Goal: Information Seeking & Learning: Learn about a topic

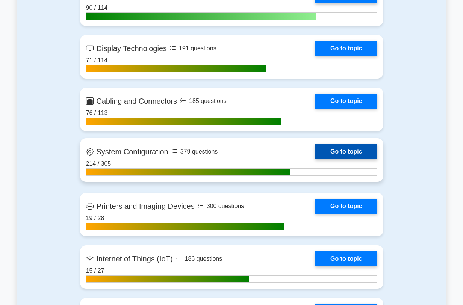
click at [350, 147] on link "Go to topic" at bounding box center [346, 151] width 62 height 15
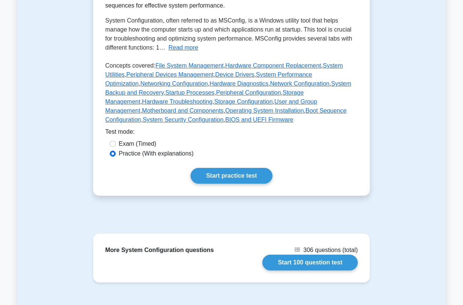
scroll to position [209, 0]
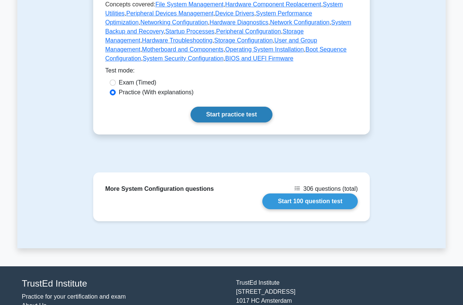
click at [242, 122] on link "Start practice test" at bounding box center [231, 115] width 82 height 16
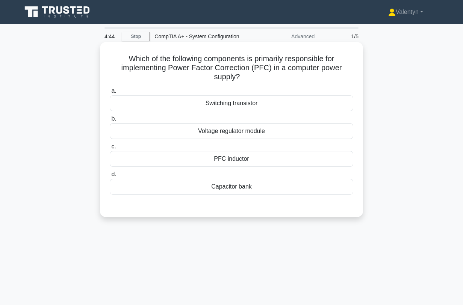
click at [242, 158] on div "PFC inductor" at bounding box center [231, 159] width 243 height 16
click at [228, 162] on div "PFC inductor" at bounding box center [231, 159] width 243 height 16
click at [110, 149] on input "c. PFC inductor" at bounding box center [110, 146] width 0 height 5
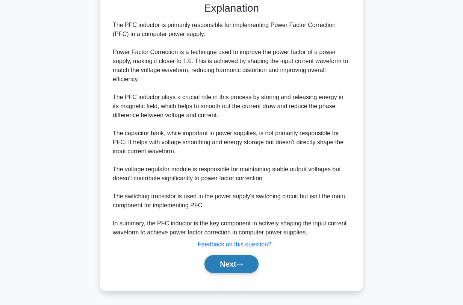
click at [222, 262] on button "Next" at bounding box center [231, 264] width 54 height 18
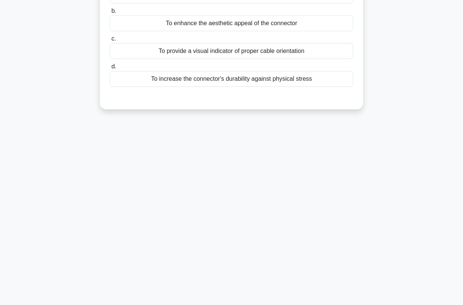
scroll to position [18, 0]
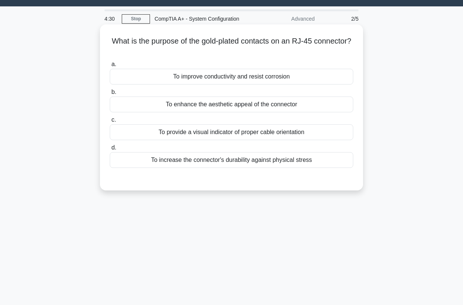
click at [256, 77] on div "To improve conductivity and resist corrosion" at bounding box center [231, 77] width 243 height 16
click at [110, 67] on input "a. To improve conductivity and resist corrosion" at bounding box center [110, 64] width 0 height 5
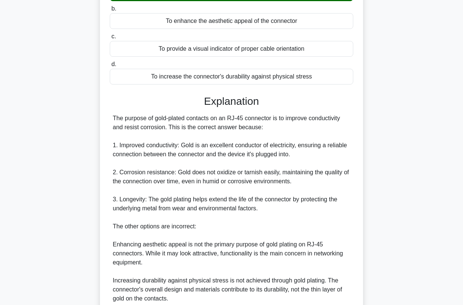
scroll to position [184, 0]
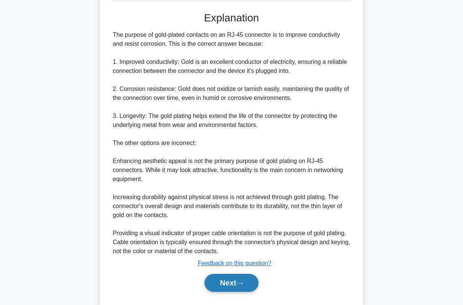
click at [225, 283] on button "Next" at bounding box center [231, 283] width 54 height 18
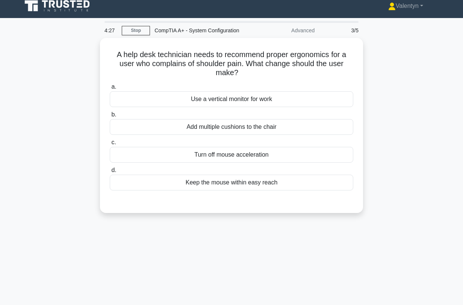
scroll to position [0, 0]
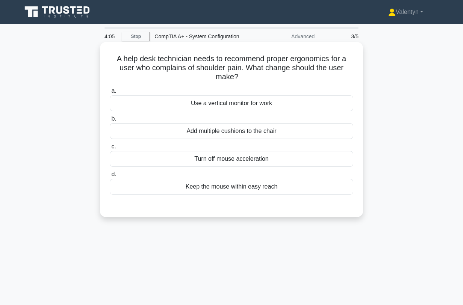
click at [271, 188] on div "Keep the mouse within easy reach" at bounding box center [231, 187] width 243 height 16
click at [110, 177] on input "d. Keep the mouse within easy reach" at bounding box center [110, 174] width 0 height 5
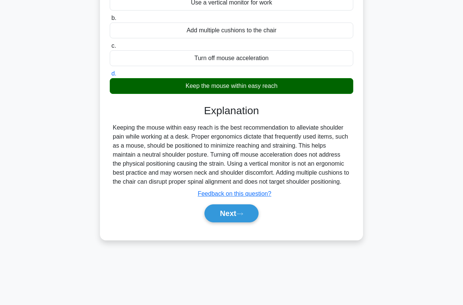
scroll to position [101, 0]
click at [239, 212] on icon at bounding box center [239, 214] width 7 height 4
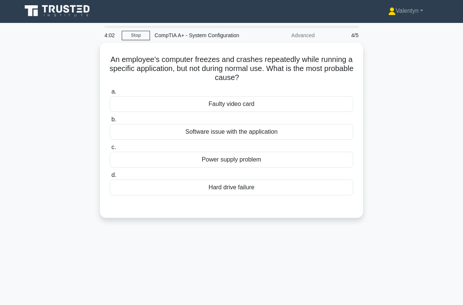
scroll to position [0, 0]
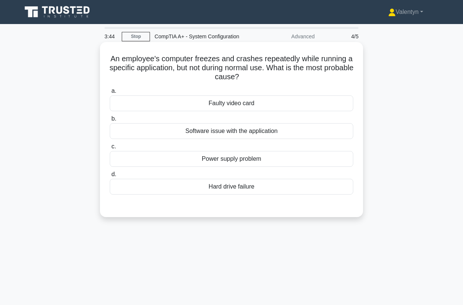
click at [271, 130] on div "Software issue with the application" at bounding box center [231, 131] width 243 height 16
click at [110, 121] on input "b. Software issue with the application" at bounding box center [110, 118] width 0 height 5
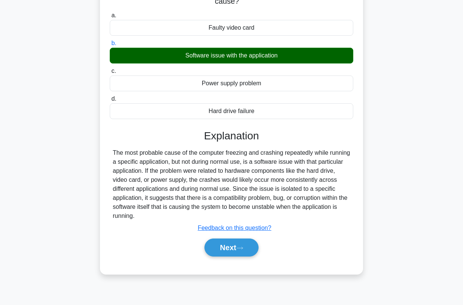
scroll to position [101, 0]
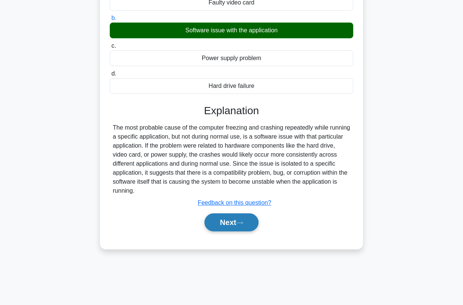
click at [237, 218] on button "Next" at bounding box center [231, 222] width 54 height 18
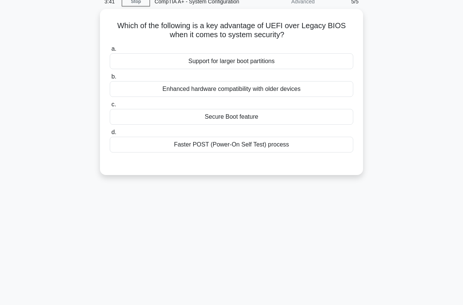
scroll to position [0, 0]
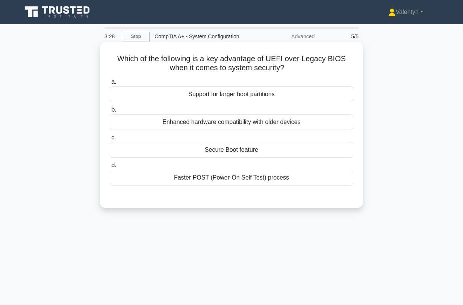
click at [249, 150] on div "Secure Boot feature" at bounding box center [231, 150] width 243 height 16
click at [110, 140] on input "c. Secure Boot feature" at bounding box center [110, 137] width 0 height 5
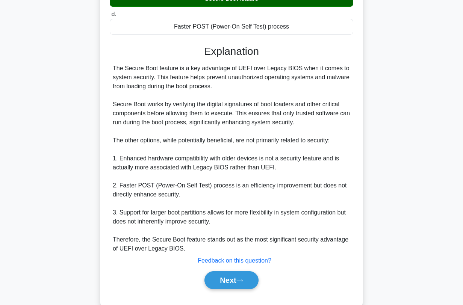
scroll to position [167, 0]
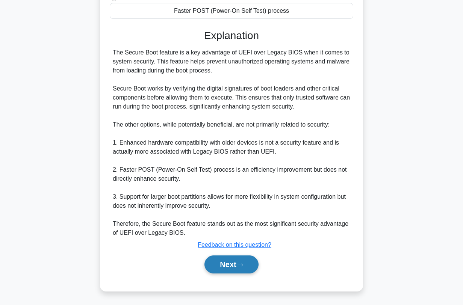
click at [234, 262] on button "Next" at bounding box center [231, 264] width 54 height 18
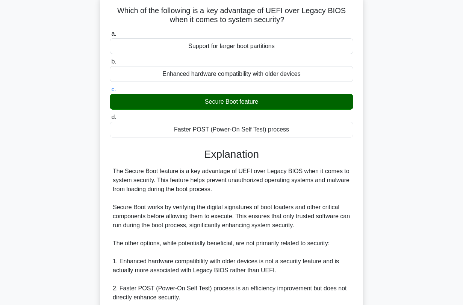
scroll to position [42, 0]
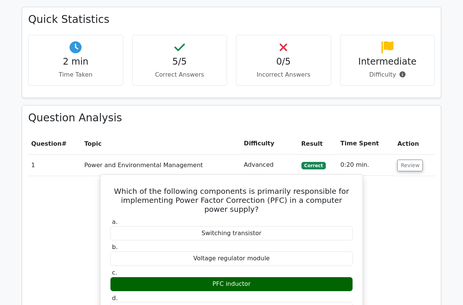
scroll to position [250, 0]
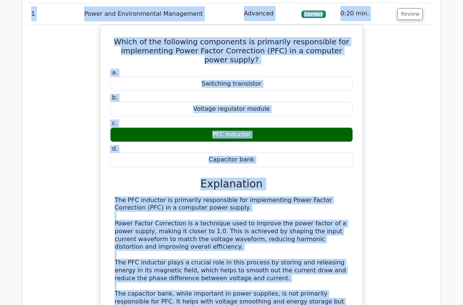
scroll to position [396, 0]
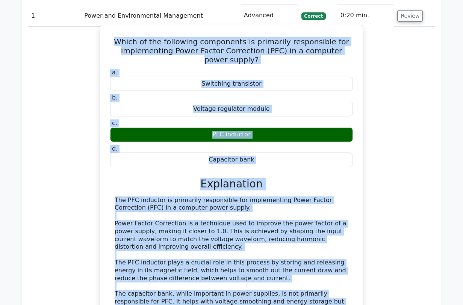
drag, startPoint x: 274, startPoint y: 218, endPoint x: 115, endPoint y: 31, distance: 245.3
click at [115, 31] on div "Which of the following components is primarily responsible for implementing Pow…" at bounding box center [231, 223] width 256 height 391
copy div "Which of the following components is primarily responsible for implementing Pow…"
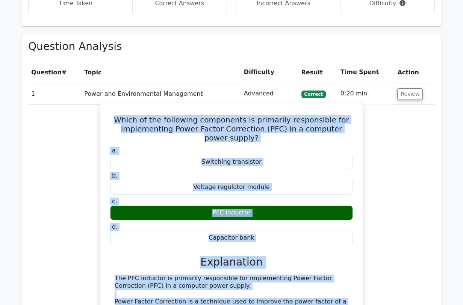
scroll to position [313, 0]
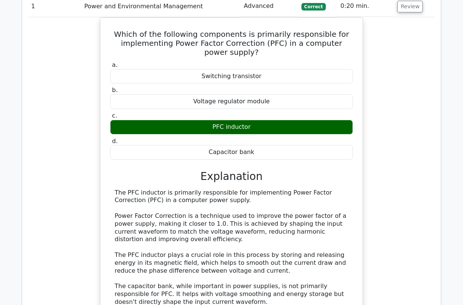
scroll to position [438, 0]
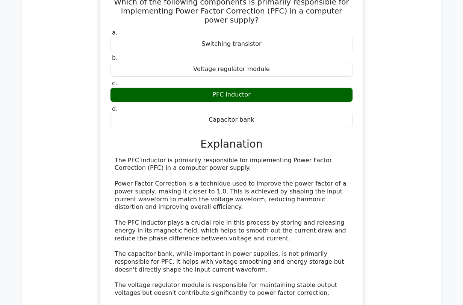
click at [42, 66] on div "Which of the following components is primarily responsible for implementing Pow…" at bounding box center [231, 188] width 407 height 407
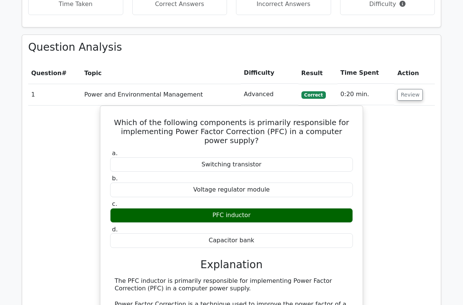
scroll to position [313, 0]
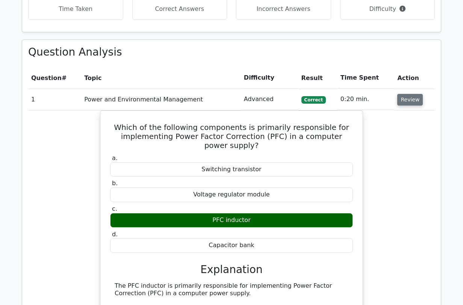
click at [414, 97] on button "Review" at bounding box center [410, 100] width 26 height 12
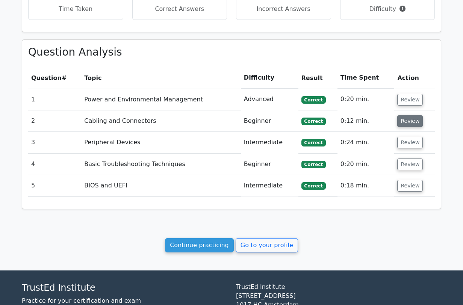
click at [401, 123] on button "Review" at bounding box center [410, 121] width 26 height 12
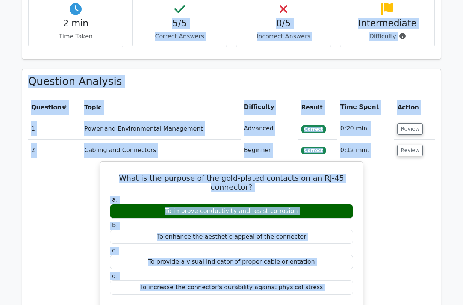
scroll to position [284, 0]
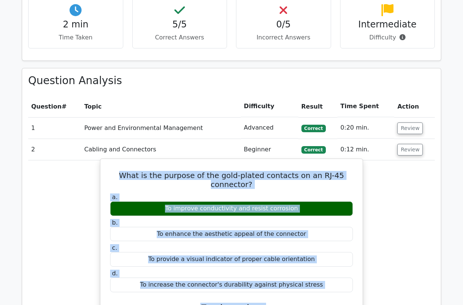
drag, startPoint x: 247, startPoint y: 206, endPoint x: 119, endPoint y: 178, distance: 131.0
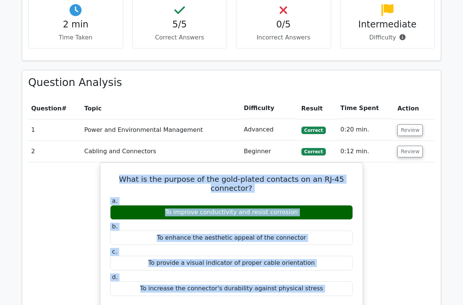
copy div "What is the purpose of the gold-plated contacts on an RJ-45 connector? a. To im…"
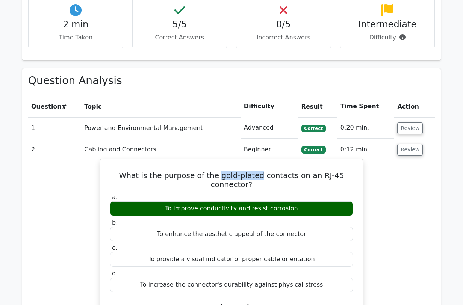
drag, startPoint x: 261, startPoint y: 175, endPoint x: 221, endPoint y: 174, distance: 41.0
click at [221, 174] on h5 "What is the purpose of the gold-plated contacts on an RJ-45 connector?" at bounding box center [231, 180] width 244 height 18
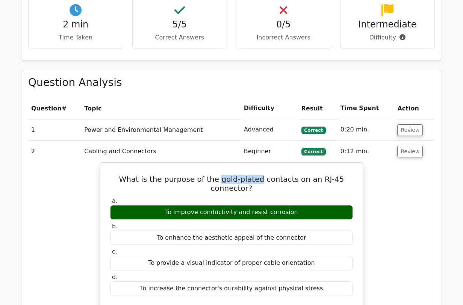
click at [216, 159] on div at bounding box center [216, 159] width 0 height 0
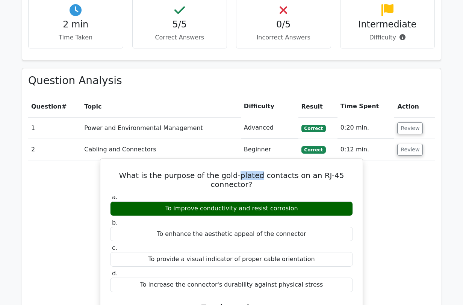
drag, startPoint x: 261, startPoint y: 175, endPoint x: 239, endPoint y: 175, distance: 22.5
click at [239, 175] on h5 "What is the purpose of the gold-plated contacts on an RJ-45 connector?" at bounding box center [231, 180] width 244 height 18
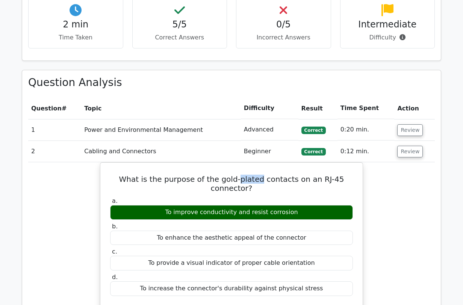
click at [234, 180] on div at bounding box center [234, 180] width 0 height 0
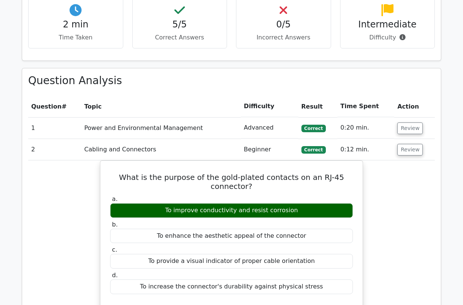
drag, startPoint x: 52, startPoint y: 198, endPoint x: 193, endPoint y: 160, distance: 146.2
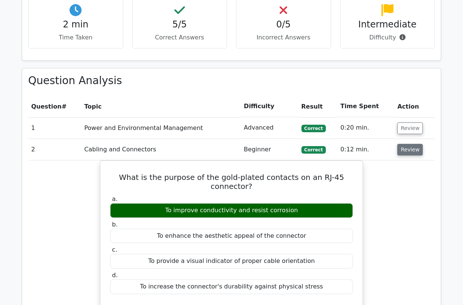
click at [403, 148] on button "Review" at bounding box center [410, 150] width 26 height 12
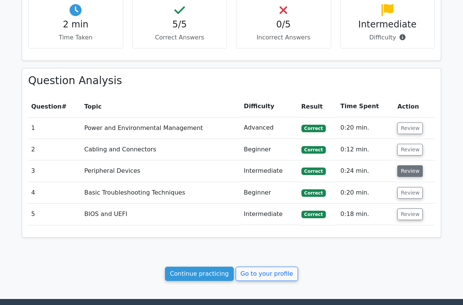
click at [406, 176] on button "Review" at bounding box center [410, 171] width 26 height 12
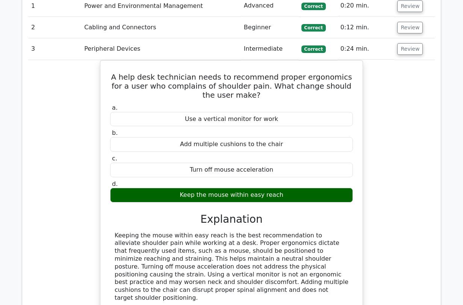
scroll to position [344, 0]
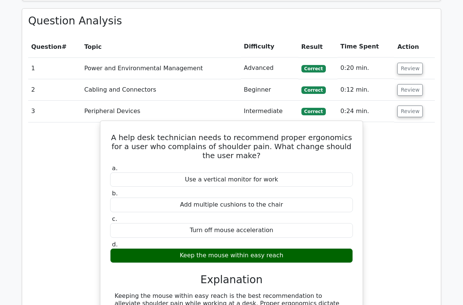
drag, startPoint x: 324, startPoint y: 192, endPoint x: 106, endPoint y: 135, distance: 226.0
click at [106, 135] on div "A help desk technician needs to recommend proper ergonomics for a user who comp…" at bounding box center [231, 257] width 256 height 266
copy div "A help desk technician needs to recommend proper ergonomics for a user who comp…"
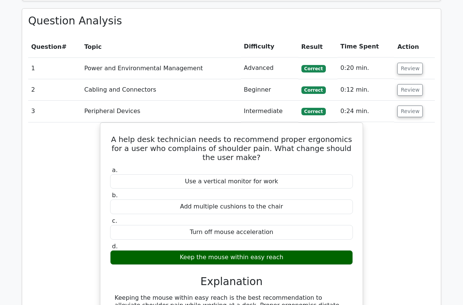
click at [165, 104] on td "Peripheral Devices" at bounding box center [161, 111] width 160 height 21
click at [413, 111] on button "Review" at bounding box center [410, 112] width 26 height 12
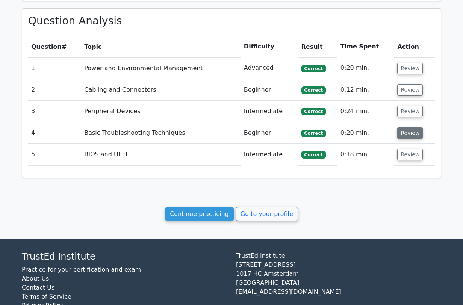
click at [404, 134] on button "Review" at bounding box center [410, 133] width 26 height 12
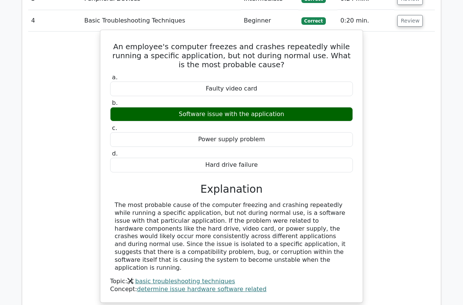
scroll to position [469, 0]
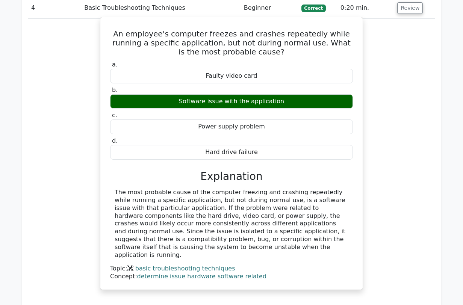
drag, startPoint x: 180, startPoint y: 248, endPoint x: 108, endPoint y: 36, distance: 223.4
click at [108, 36] on div "An employee's computer freezes and crashes repeatedly while running a specific …" at bounding box center [231, 153] width 256 height 266
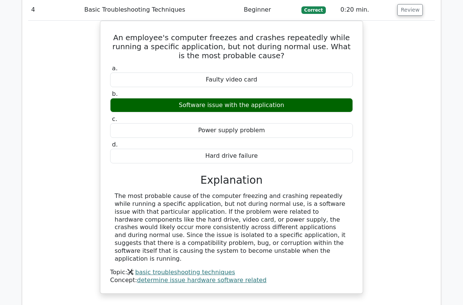
copy div "An employee's computer freezes and crashes repeatedly while running a specific …"
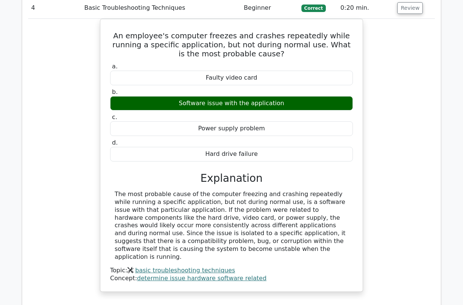
click at [73, 59] on div "An employee's computer freezes and crashes repeatedly while running a specific …" at bounding box center [231, 160] width 407 height 282
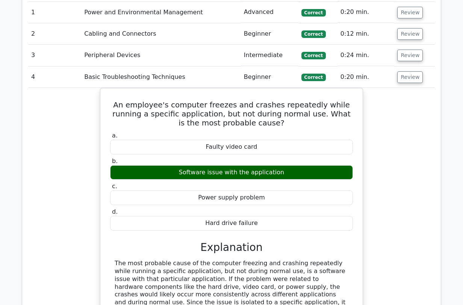
scroll to position [385, 0]
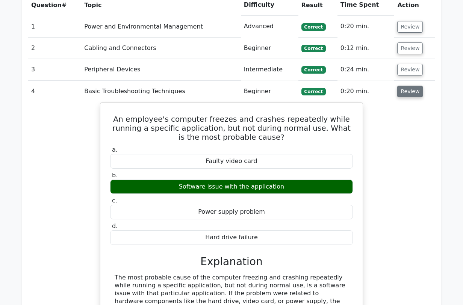
click at [404, 89] on button "Review" at bounding box center [410, 92] width 26 height 12
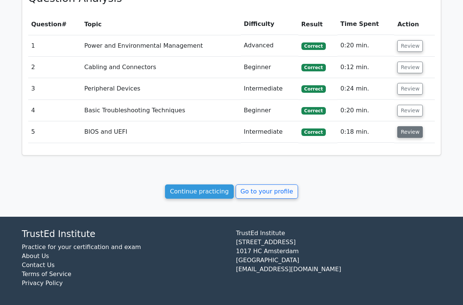
click at [402, 131] on button "Review" at bounding box center [410, 132] width 26 height 12
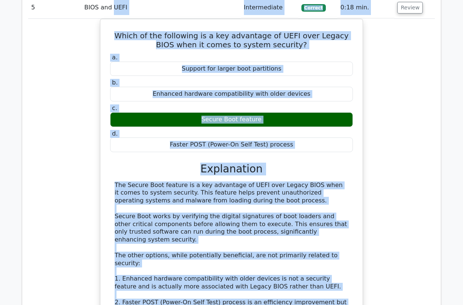
scroll to position [490, 0]
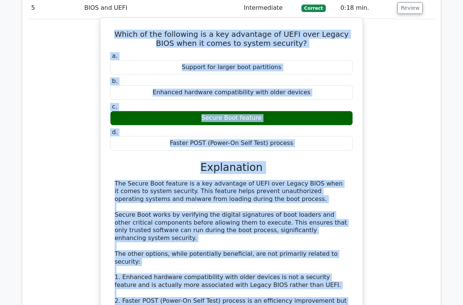
drag, startPoint x: 189, startPoint y: 214, endPoint x: 107, endPoint y: 28, distance: 203.7
click at [107, 28] on div "Which of the following is a key advantage of UEFI over Legacy BIOS when it come…" at bounding box center [231, 204] width 256 height 367
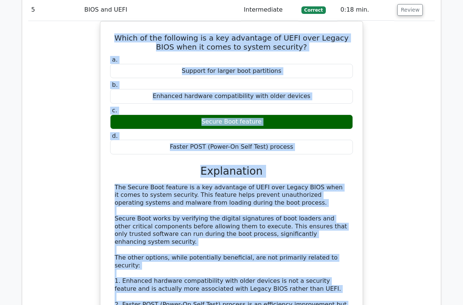
copy div "Which of the following is a key advantage of UEFI over Legacy BIOS when it come…"
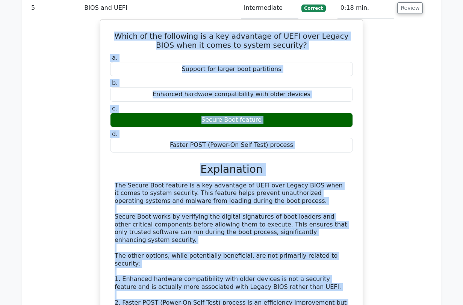
click at [66, 150] on div "Which of the following is a key advantage of UEFI over Legacy BIOS when it come…" at bounding box center [231, 210] width 407 height 382
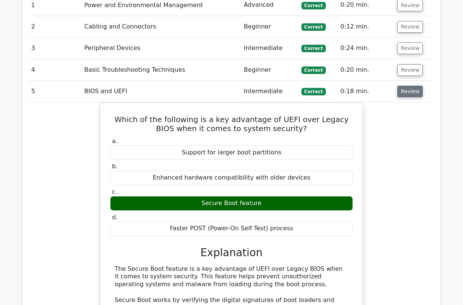
click at [404, 93] on button "Review" at bounding box center [410, 92] width 26 height 12
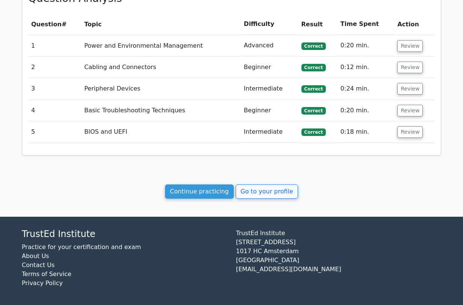
scroll to position [325, 0]
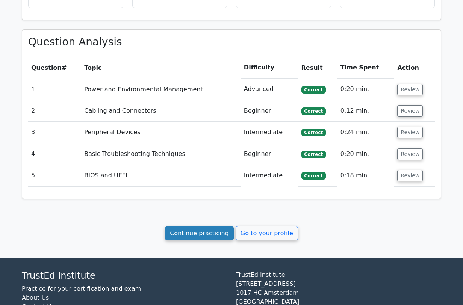
click at [213, 235] on link "Continue practicing" at bounding box center [199, 233] width 69 height 14
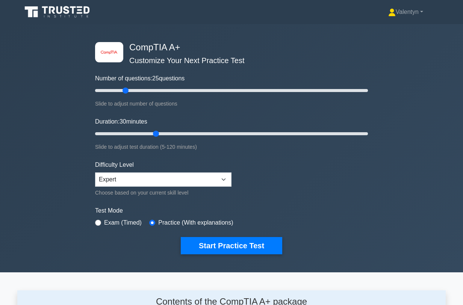
scroll to position [1039, 0]
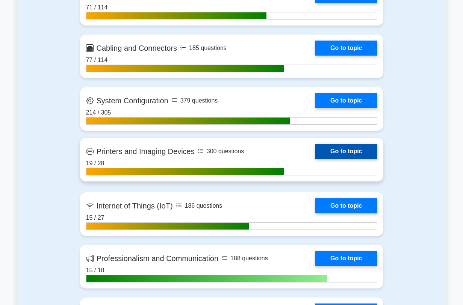
click at [355, 151] on link "Go to topic" at bounding box center [346, 151] width 62 height 15
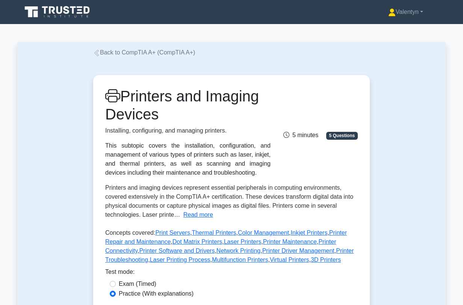
click at [68, 156] on div "Printers and Imaging Devices Installing, configuring, and managing printers. Th…" at bounding box center [231, 205] width 428 height 297
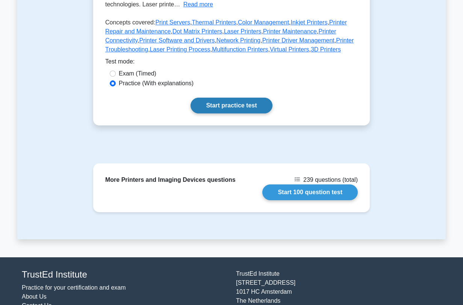
click at [230, 107] on link "Start practice test" at bounding box center [231, 106] width 82 height 16
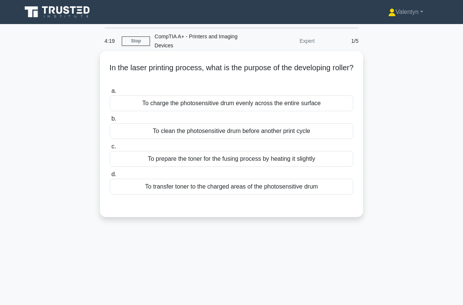
click at [268, 189] on div "To transfer toner to the charged areas of the photosensitive drum" at bounding box center [231, 187] width 243 height 16
click at [110, 177] on input "d. To transfer toner to the charged areas of the photosensitive drum" at bounding box center [110, 174] width 0 height 5
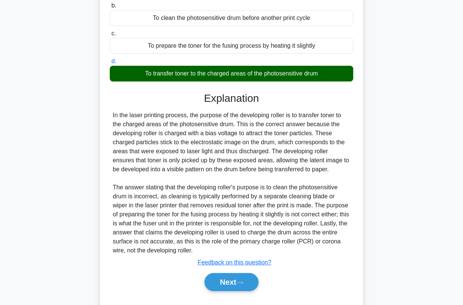
scroll to position [131, 0]
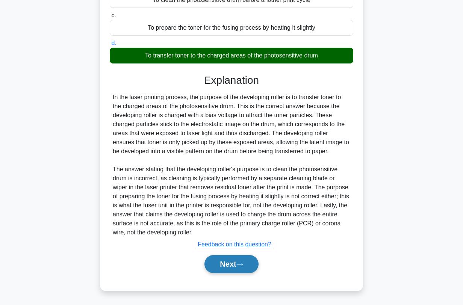
click at [234, 264] on button "Next" at bounding box center [231, 264] width 54 height 18
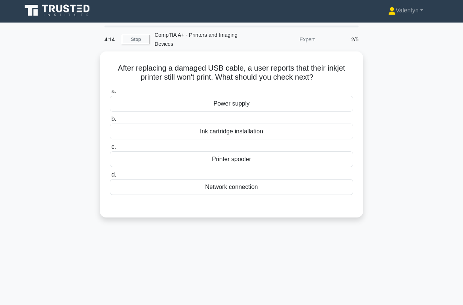
scroll to position [0, 0]
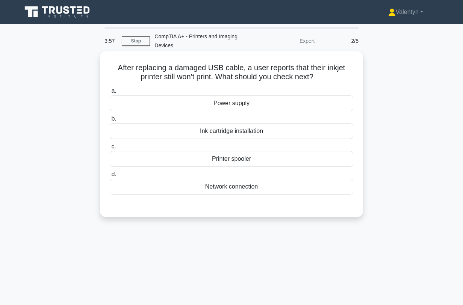
click at [243, 160] on div "Printer spooler" at bounding box center [231, 159] width 243 height 16
click at [110, 149] on input "c. Printer spooler" at bounding box center [110, 146] width 0 height 5
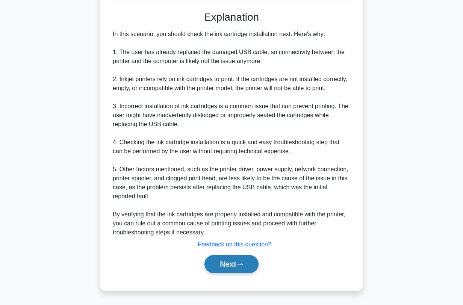
click at [216, 263] on button "Next" at bounding box center [231, 264] width 54 height 18
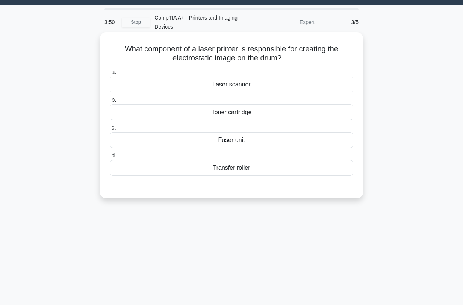
scroll to position [18, 0]
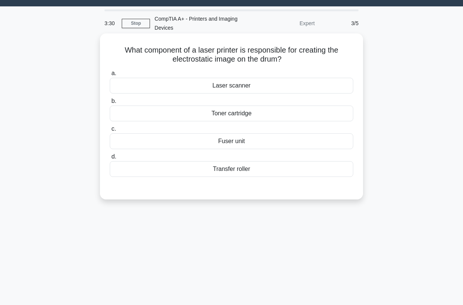
click at [241, 142] on div "Fuser unit" at bounding box center [231, 141] width 243 height 16
click at [110, 131] on input "c. Fuser unit" at bounding box center [110, 129] width 0 height 5
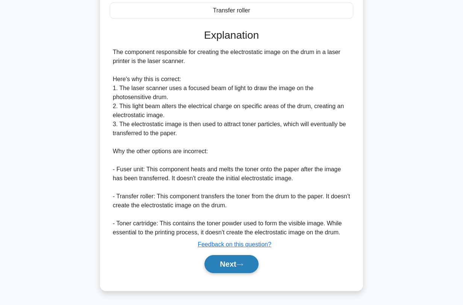
click at [232, 262] on button "Next" at bounding box center [231, 264] width 54 height 18
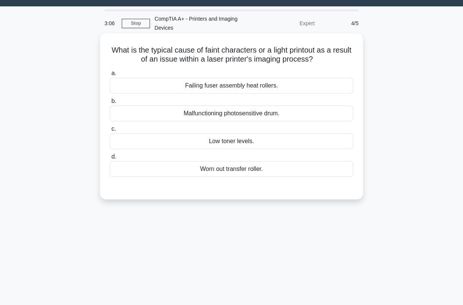
click at [252, 142] on div "Low toner levels." at bounding box center [231, 141] width 243 height 16
click at [110, 131] on input "c. Low toner levels." at bounding box center [110, 129] width 0 height 5
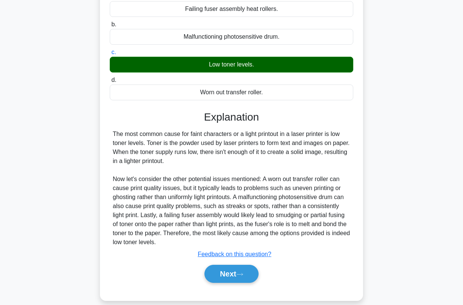
scroll to position [104, 0]
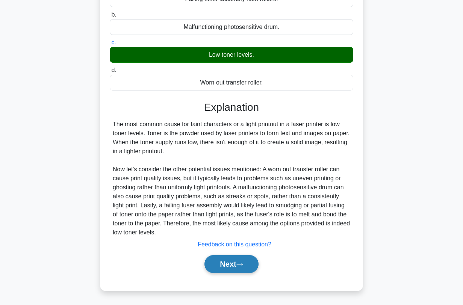
click at [243, 264] on icon at bounding box center [239, 265] width 7 height 4
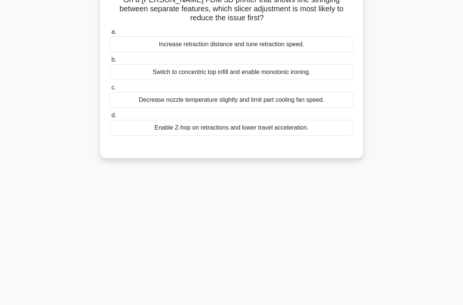
scroll to position [18, 0]
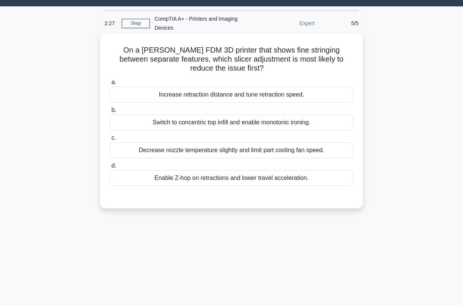
click at [237, 178] on div "Enable Z-hop on retractions and lower travel acceleration." at bounding box center [231, 178] width 243 height 16
click at [110, 168] on input "d. Enable Z-hop on retractions and lower travel acceleration." at bounding box center [110, 165] width 0 height 5
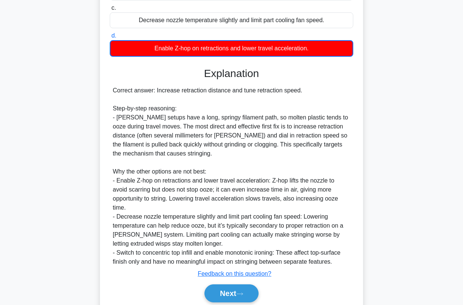
scroll to position [177, 0]
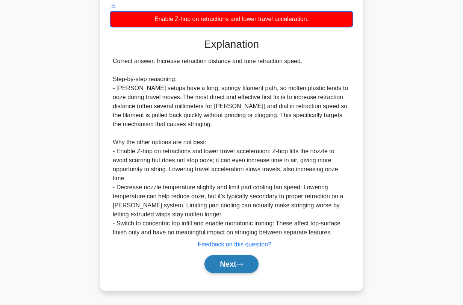
click at [230, 265] on button "Next" at bounding box center [231, 264] width 54 height 18
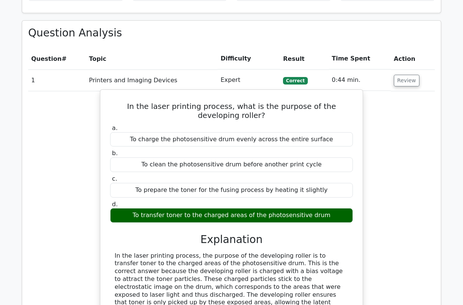
scroll to position [334, 0]
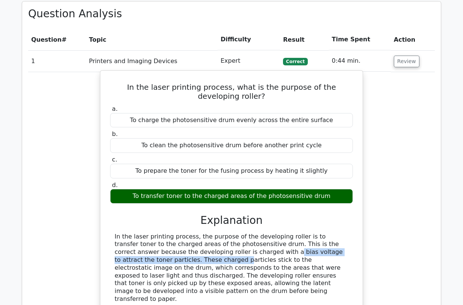
drag, startPoint x: 314, startPoint y: 251, endPoint x: 162, endPoint y: 249, distance: 152.9
click at [162, 249] on div "In the laser printing process, the purpose of the developing roller is to trans…" at bounding box center [232, 307] width 234 height 148
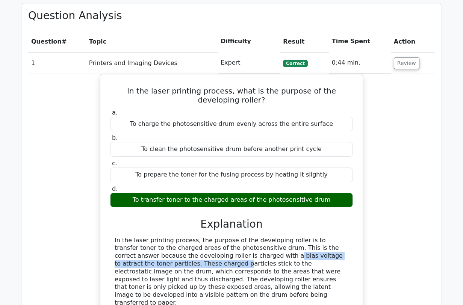
click at [157, 237] on div at bounding box center [157, 237] width 0 height 0
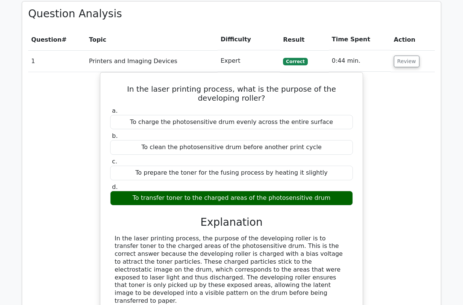
click at [379, 243] on div "In the laser printing process, what is the purpose of the developing roller? a.…" at bounding box center [231, 247] width 407 height 351
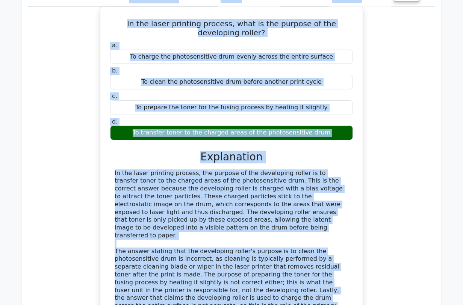
scroll to position [385, 0]
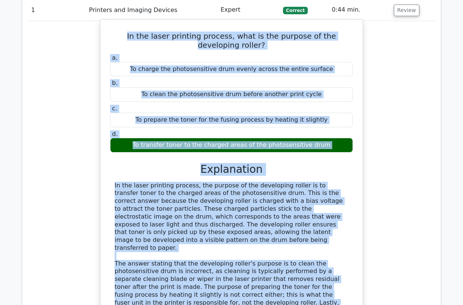
drag, startPoint x: 243, startPoint y: 230, endPoint x: 112, endPoint y: 25, distance: 243.2
click at [112, 25] on div "In the laser printing process, what is the purpose of the developing roller? a.…" at bounding box center [231, 191] width 256 height 336
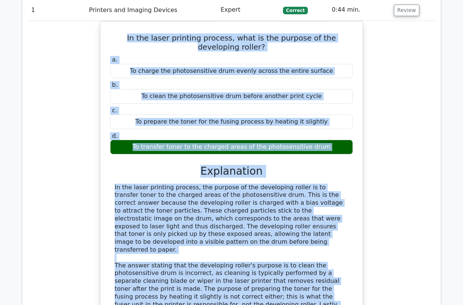
copy div "In the laser printing process, what is the purpose of the developing roller? a.…"
click at [65, 160] on div "In the laser printing process, what is the purpose of the developing roller? a.…" at bounding box center [231, 196] width 407 height 351
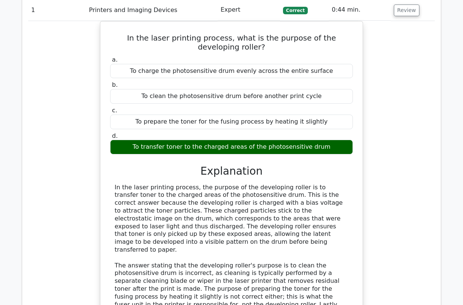
drag, startPoint x: 98, startPoint y: 16, endPoint x: 121, endPoint y: 15, distance: 23.0
click at [98, 16] on td "Printers and Imaging Devices" at bounding box center [151, 9] width 131 height 21
click at [397, 10] on button "Review" at bounding box center [407, 11] width 26 height 12
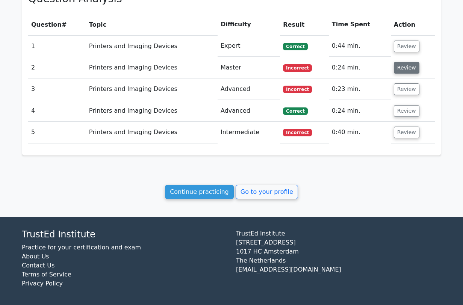
click at [396, 68] on button "Review" at bounding box center [407, 68] width 26 height 12
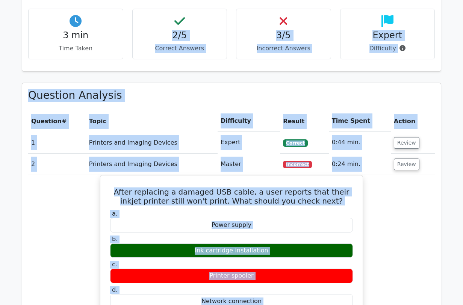
scroll to position [246, 0]
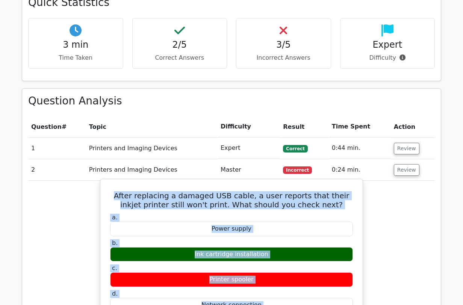
drag, startPoint x: 209, startPoint y: 256, endPoint x: 112, endPoint y: 195, distance: 114.5
copy div "After replacing a damaged USB cable, a user reports that their inkjet printer s…"
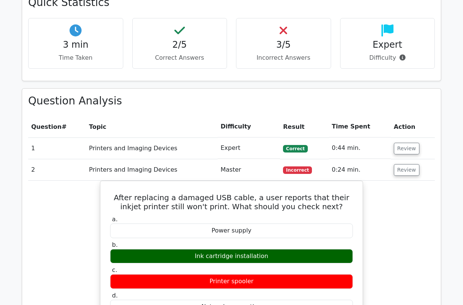
drag, startPoint x: 131, startPoint y: 173, endPoint x: 145, endPoint y: 172, distance: 14.7
click at [131, 173] on td "Printers and Imaging Devices" at bounding box center [151, 169] width 131 height 21
click at [400, 171] on button "Review" at bounding box center [407, 170] width 26 height 12
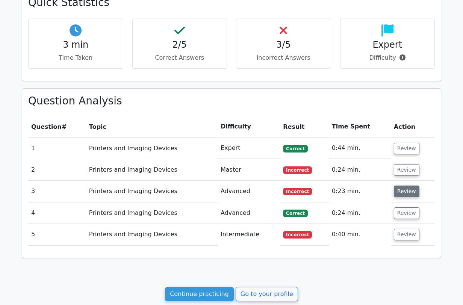
click at [404, 191] on button "Review" at bounding box center [407, 192] width 26 height 12
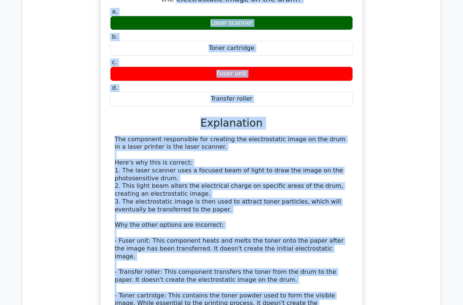
scroll to position [394, 0]
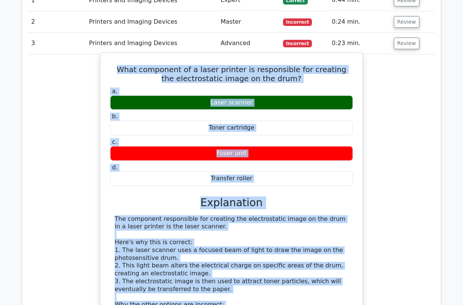
drag, startPoint x: 346, startPoint y: 233, endPoint x: 119, endPoint y: 63, distance: 283.5
click at [119, 63] on div "What component of a laser printer is responsible for creating the electrostatic…" at bounding box center [231, 239] width 256 height 367
copy div "What component of a laser printer is responsible for creating the electrostatic…"
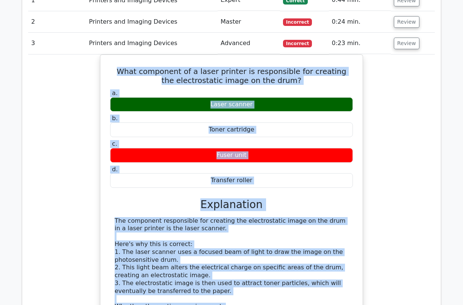
click at [63, 148] on div "What component of a laser printer is responsible for creating the electrostatic…" at bounding box center [231, 245] width 407 height 382
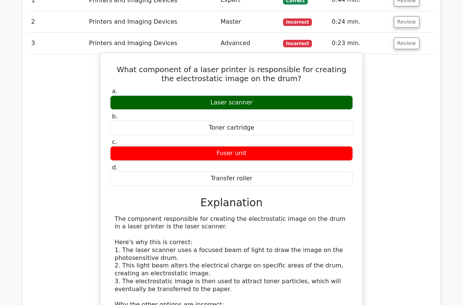
drag, startPoint x: 233, startPoint y: 152, endPoint x: 216, endPoint y: 152, distance: 16.2
click at [216, 152] on div "Fuser unit" at bounding box center [231, 153] width 243 height 15
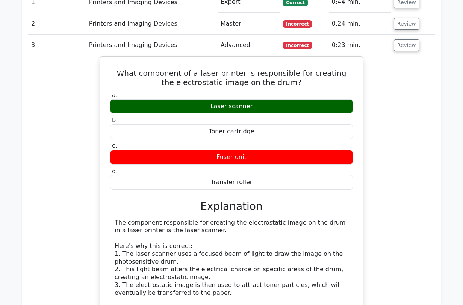
click at [212, 157] on div at bounding box center [212, 157] width 0 height 0
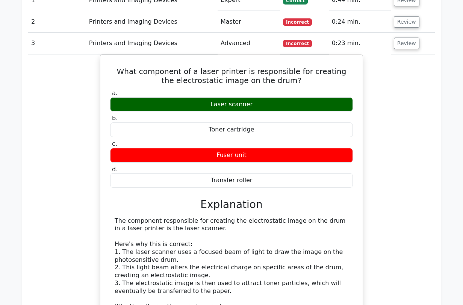
drag, startPoint x: 61, startPoint y: 82, endPoint x: 175, endPoint y: 50, distance: 118.8
click at [61, 82] on div "What component of a laser printer is responsible for creating the electrostatic…" at bounding box center [231, 245] width 407 height 382
click at [408, 39] on button "Review" at bounding box center [407, 44] width 26 height 12
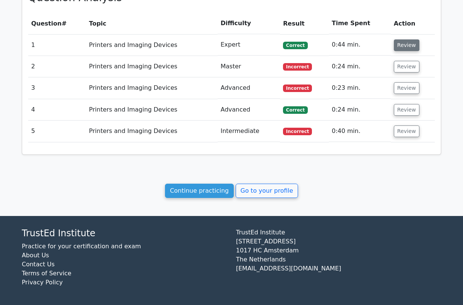
scroll to position [349, 0]
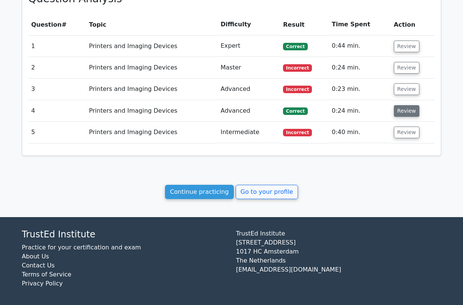
click at [402, 113] on button "Review" at bounding box center [407, 111] width 26 height 12
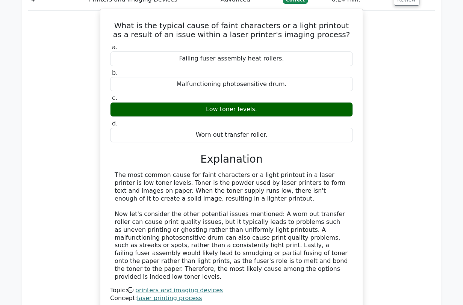
scroll to position [474, 0]
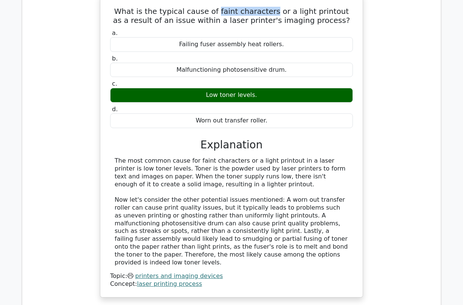
drag, startPoint x: 266, startPoint y: 10, endPoint x: 213, endPoint y: 7, distance: 53.1
click at [213, 7] on h5 "What is the typical cause of faint characters or a light printout as a result o…" at bounding box center [231, 16] width 244 height 18
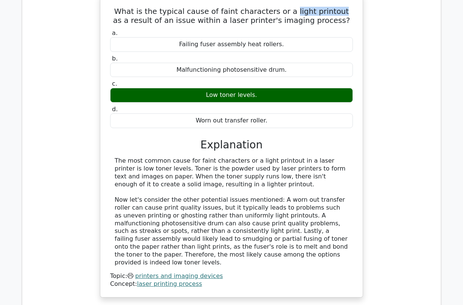
drag, startPoint x: 329, startPoint y: 10, endPoint x: 284, endPoint y: 11, distance: 45.1
click at [284, 11] on h5 "What is the typical cause of faint characters or a light printout as a result o…" at bounding box center [231, 16] width 244 height 18
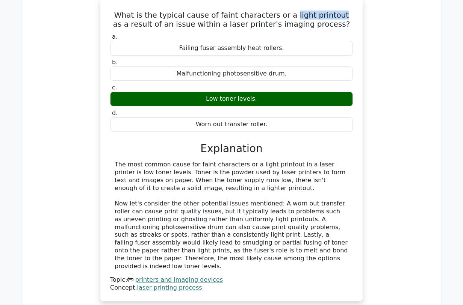
click at [279, 16] on div at bounding box center [279, 16] width 0 height 0
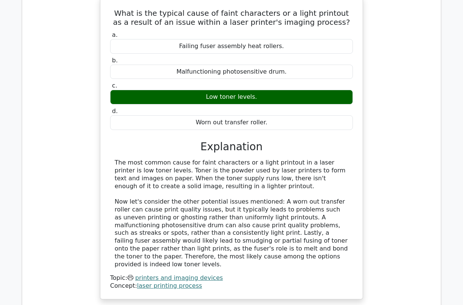
click at [397, 70] on div "What is the typical cause of faint characters or a light printout as a result o…" at bounding box center [231, 152] width 407 height 312
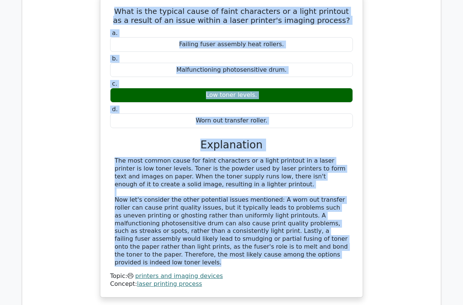
drag, startPoint x: 233, startPoint y: 252, endPoint x: 119, endPoint y: 8, distance: 269.9
click at [119, 8] on div "What is the typical cause of faint characters or a light printout as a result o…" at bounding box center [231, 146] width 256 height 296
copy div "What is the typical cause of faint characters or a light printout as a result o…"
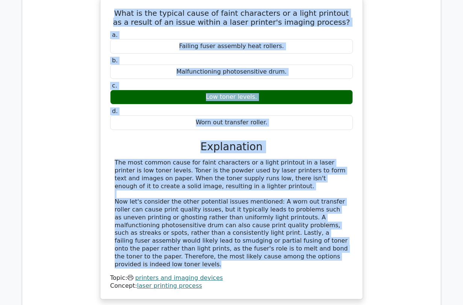
click at [57, 118] on div "What is the typical cause of faint characters or a light printout as a result o…" at bounding box center [231, 152] width 407 height 312
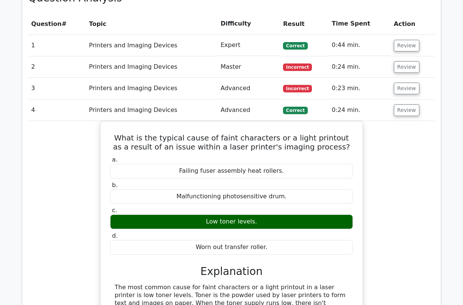
scroll to position [349, 0]
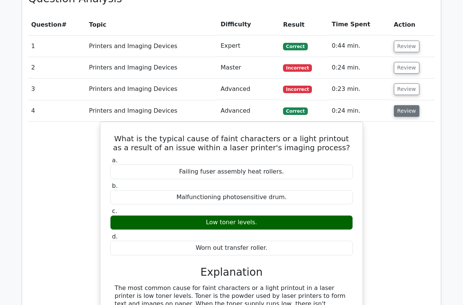
click at [406, 110] on button "Review" at bounding box center [407, 111] width 26 height 12
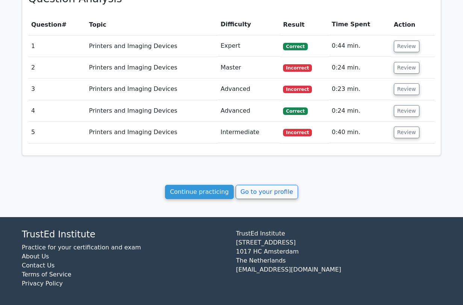
click at [147, 109] on td "Printers and Imaging Devices" at bounding box center [151, 110] width 131 height 21
click at [404, 109] on button "Review" at bounding box center [407, 111] width 26 height 12
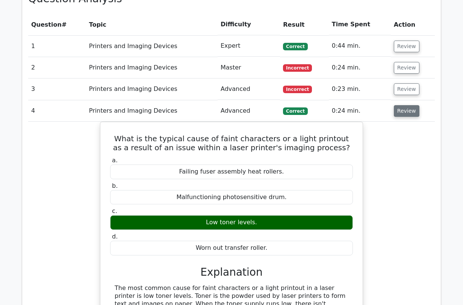
click at [404, 109] on button "Review" at bounding box center [407, 111] width 26 height 12
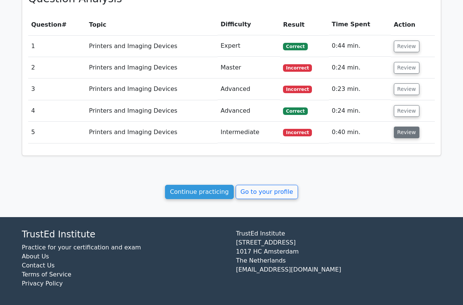
click at [399, 130] on button "Review" at bounding box center [407, 133] width 26 height 12
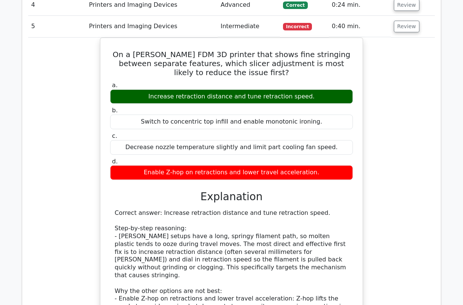
scroll to position [474, 0]
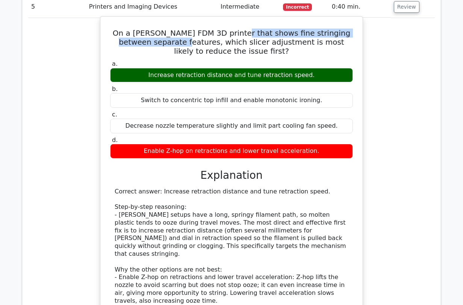
drag, startPoint x: 174, startPoint y: 37, endPoint x: 240, endPoint y: 29, distance: 67.0
click at [240, 29] on h5 "On a [PERSON_NAME] FDM 3D printer that shows fine stringing between separate fe…" at bounding box center [231, 42] width 244 height 27
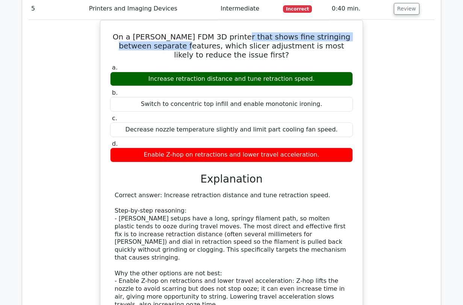
click at [236, 17] on div at bounding box center [236, 17] width 0 height 0
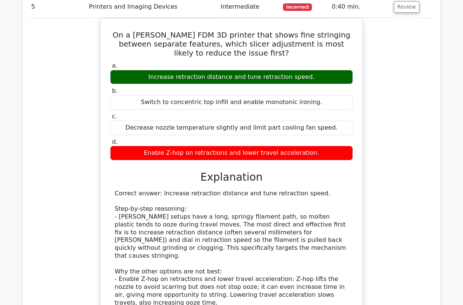
click at [383, 105] on div "On a [PERSON_NAME] FDM 3D printer that shows fine stringing between separate fe…" at bounding box center [231, 210] width 407 height 384
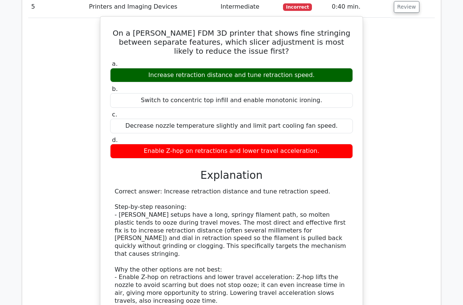
click at [292, 32] on h5 "On a [PERSON_NAME] FDM 3D printer that shows fine stringing between separate fe…" at bounding box center [231, 42] width 244 height 27
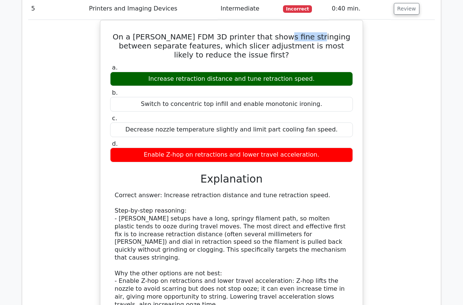
click at [287, 38] on div at bounding box center [287, 38] width 0 height 0
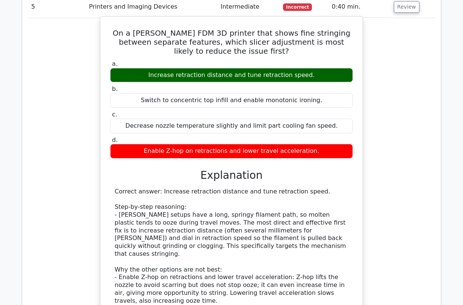
click at [314, 35] on h5 "On a [PERSON_NAME] FDM 3D printer that shows fine stringing between separate fe…" at bounding box center [231, 42] width 244 height 27
drag, startPoint x: 311, startPoint y: 34, endPoint x: 264, endPoint y: 33, distance: 47.0
click at [264, 33] on h5 "On a [PERSON_NAME] FDM 3D printer that shows fine stringing between separate fe…" at bounding box center [231, 42] width 244 height 27
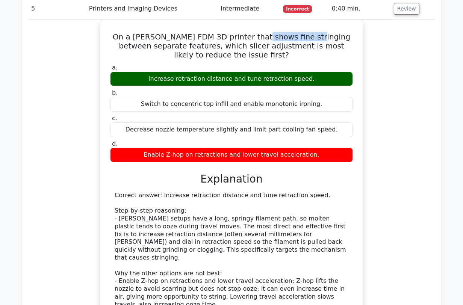
click at [260, 38] on div at bounding box center [260, 38] width 0 height 0
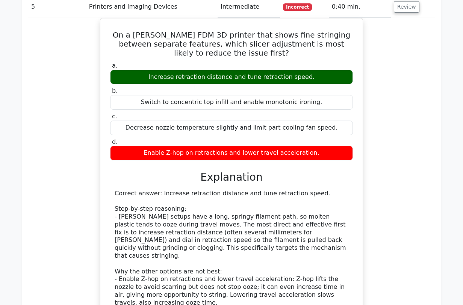
click at [402, 136] on div "On a [PERSON_NAME] FDM 3D printer that shows fine stringing between separate fe…" at bounding box center [231, 210] width 407 height 384
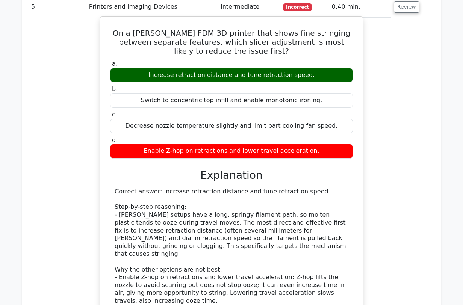
drag, startPoint x: 310, startPoint y: 73, endPoint x: 156, endPoint y: 73, distance: 153.7
click at [156, 73] on div "Increase retraction distance and tune retraction speed." at bounding box center [231, 75] width 243 height 15
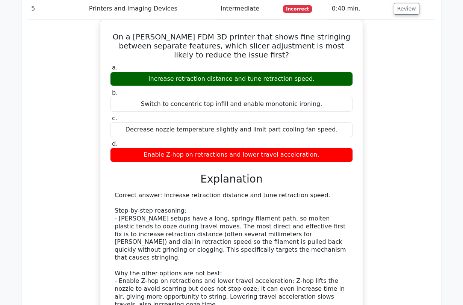
click at [151, 59] on div at bounding box center [151, 59] width 0 height 0
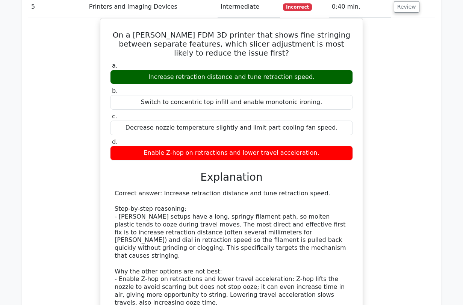
click at [410, 113] on div "On a [PERSON_NAME] FDM 3D printer that shows fine stringing between separate fe…" at bounding box center [231, 210] width 407 height 384
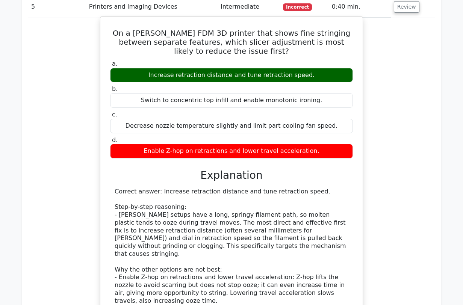
drag, startPoint x: 207, startPoint y: 74, endPoint x: 182, endPoint y: 73, distance: 25.2
click at [182, 73] on div "Increase retraction distance and tune retraction speed." at bounding box center [231, 75] width 243 height 15
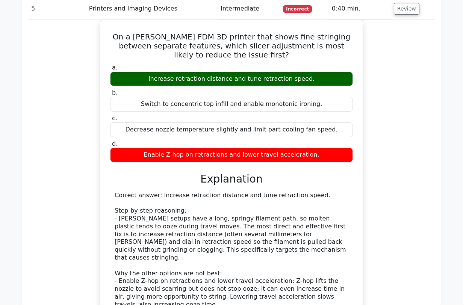
click at [177, 59] on div at bounding box center [177, 59] width 0 height 0
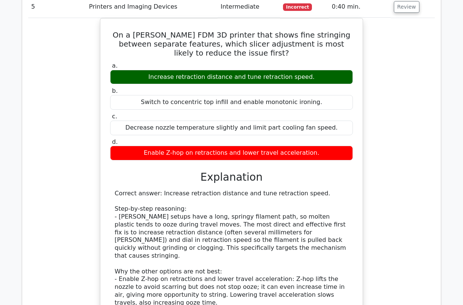
click at [393, 120] on div "On a [PERSON_NAME] FDM 3D printer that shows fine stringing between separate fe…" at bounding box center [231, 210] width 407 height 384
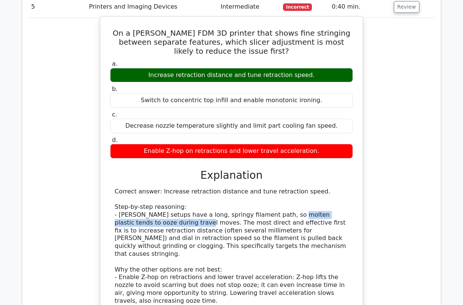
drag, startPoint x: 166, startPoint y: 221, endPoint x: 282, endPoint y: 214, distance: 115.9
click at [282, 214] on div "Correct answer: Increase retraction distance and tune retraction speed. Step-by…" at bounding box center [232, 274] width 234 height 172
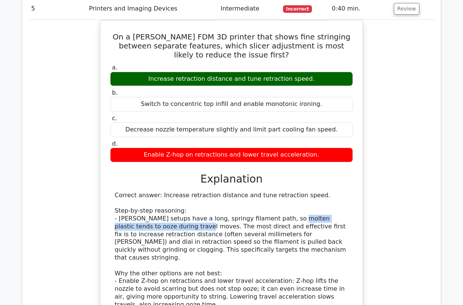
click at [277, 199] on div at bounding box center [277, 199] width 0 height 0
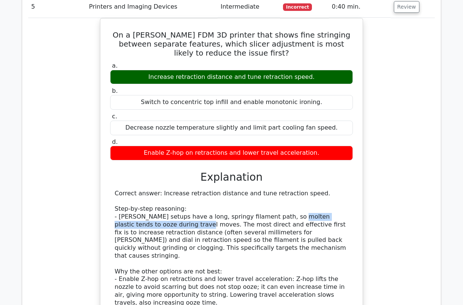
click at [388, 217] on div "On a [PERSON_NAME] FDM 3D printer that shows fine stringing between separate fe…" at bounding box center [231, 210] width 407 height 384
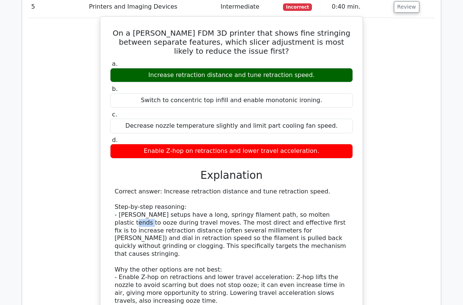
drag, startPoint x: 337, startPoint y: 214, endPoint x: 322, endPoint y: 213, distance: 15.4
click at [322, 213] on div "Correct answer: Increase retraction distance and tune retraction speed. Step-by…" at bounding box center [232, 274] width 234 height 172
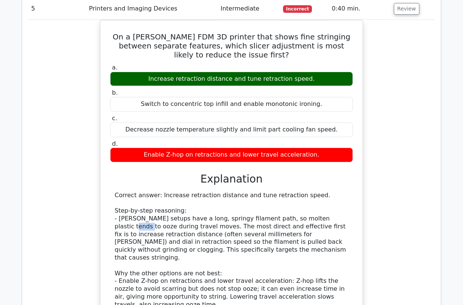
click at [317, 199] on div at bounding box center [317, 199] width 0 height 0
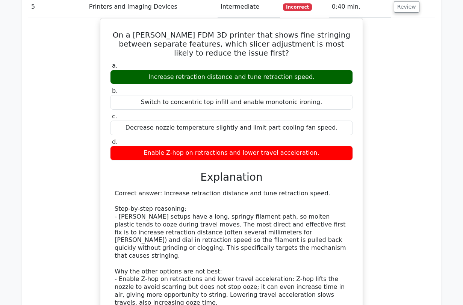
click at [402, 220] on div "On a [PERSON_NAME] FDM 3D printer that shows fine stringing between separate fe…" at bounding box center [231, 210] width 407 height 384
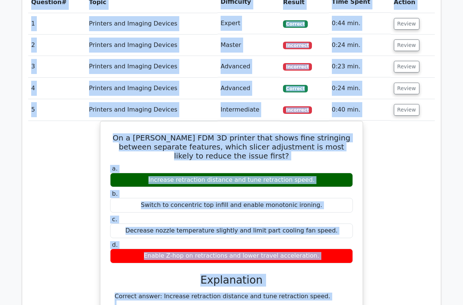
scroll to position [292, 0]
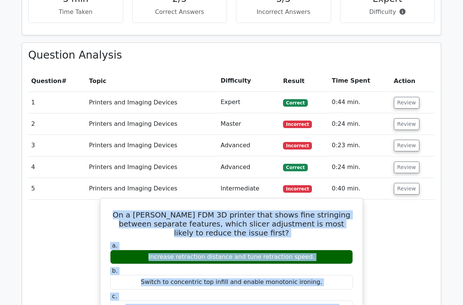
drag, startPoint x: 345, startPoint y: 216, endPoint x: 110, endPoint y: 209, distance: 234.2
copy div "On a [PERSON_NAME] FDM 3D printer that shows fine stringing between separate fe…"
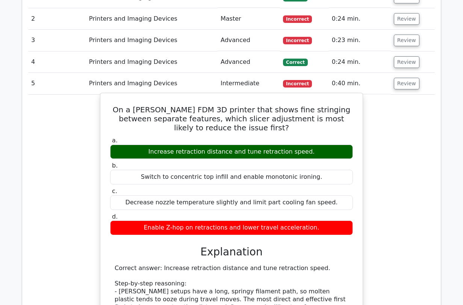
scroll to position [418, 0]
